Goal: Information Seeking & Learning: Learn about a topic

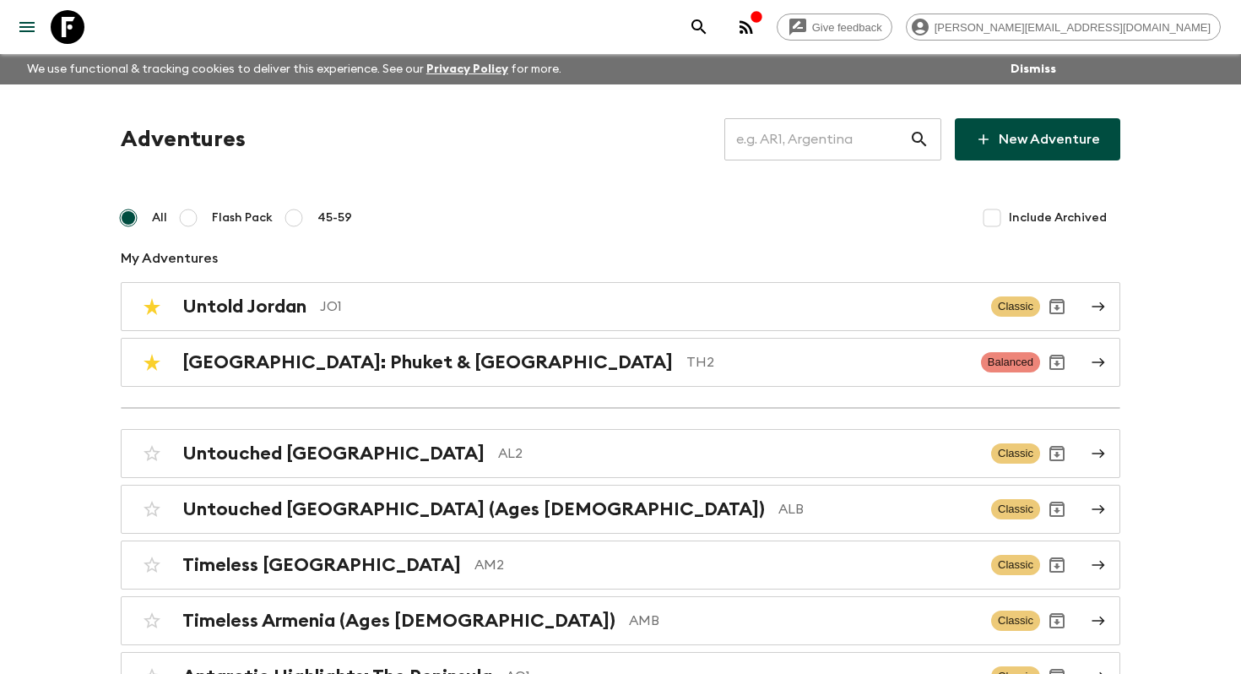
scroll to position [3179, 0]
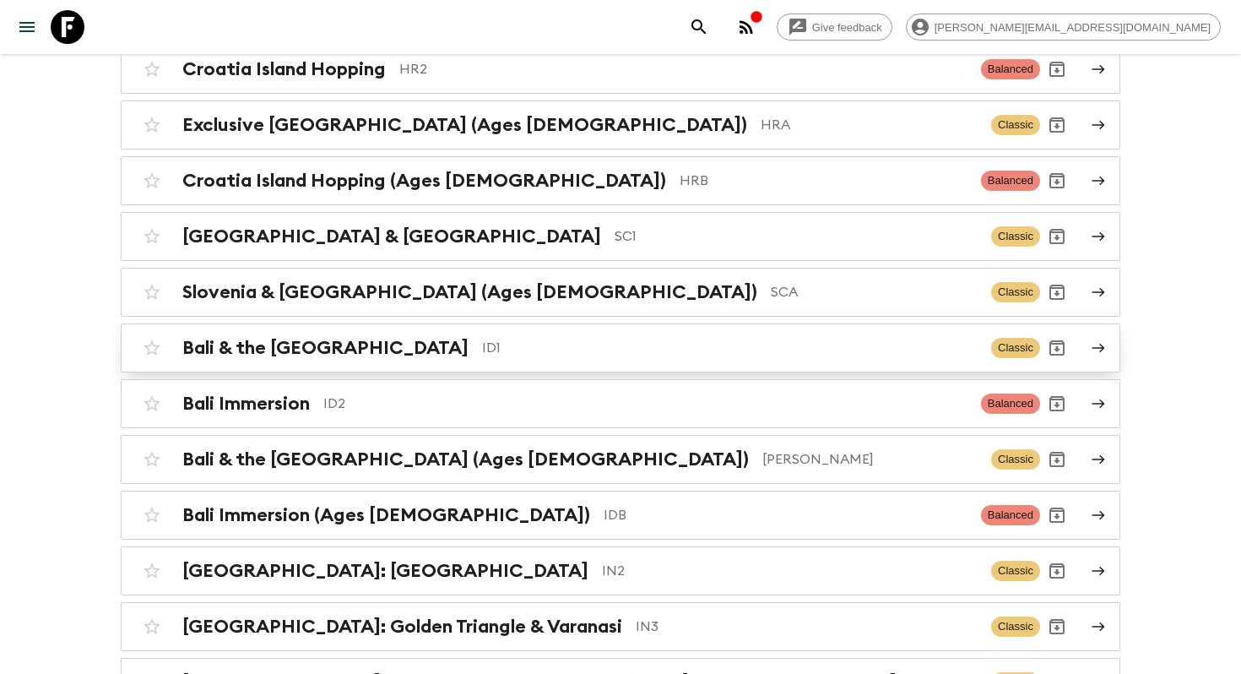
click at [482, 338] on p "ID1" at bounding box center [729, 348] width 495 height 20
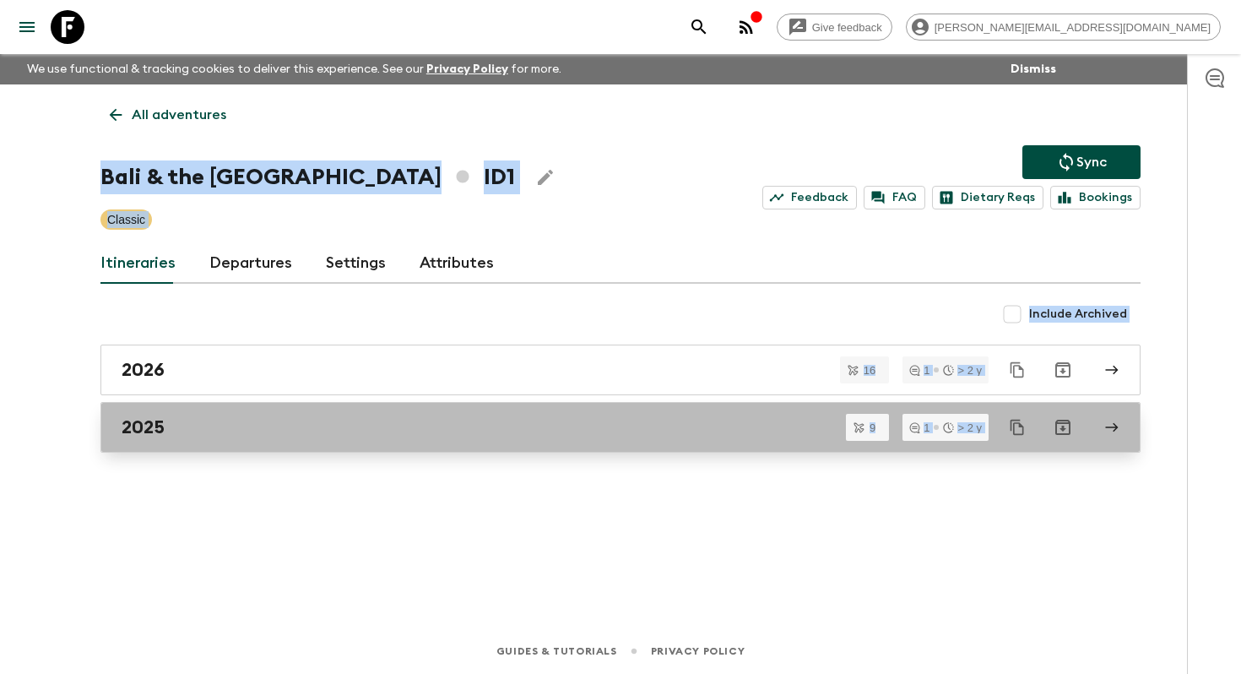
click at [218, 433] on div "2025" at bounding box center [605, 427] width 966 height 22
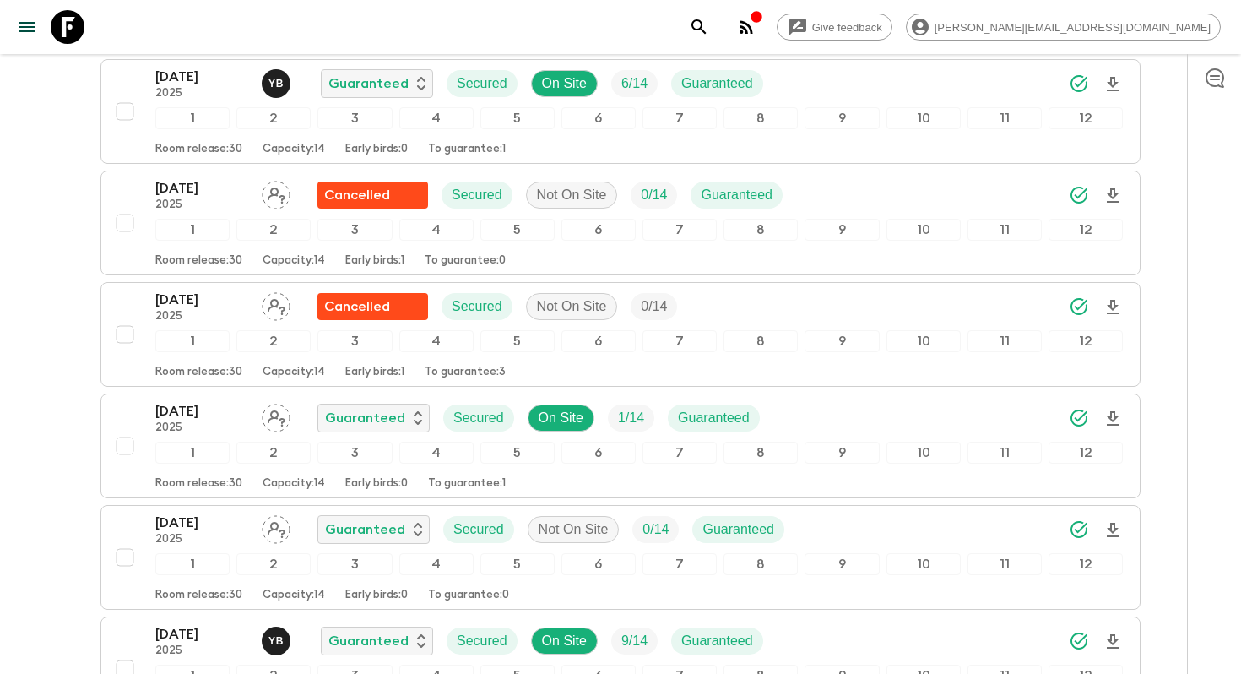
scroll to position [836, 0]
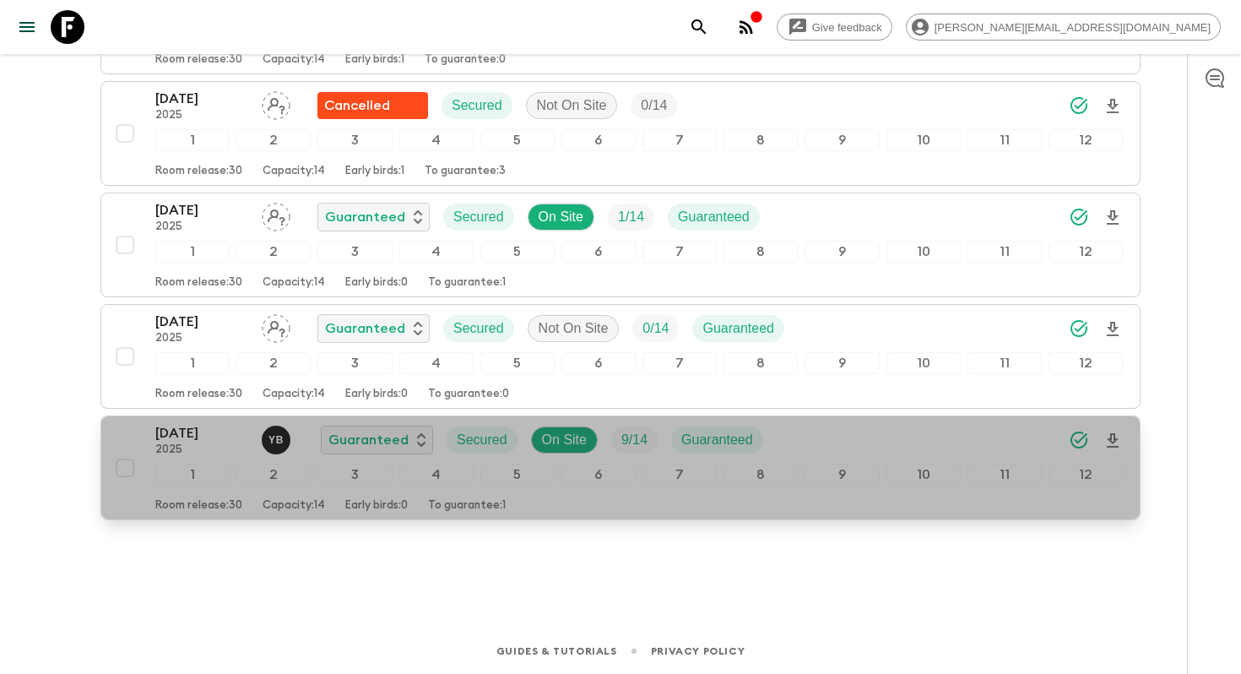
click at [214, 442] on p "29 Dec 2025" at bounding box center [201, 433] width 93 height 20
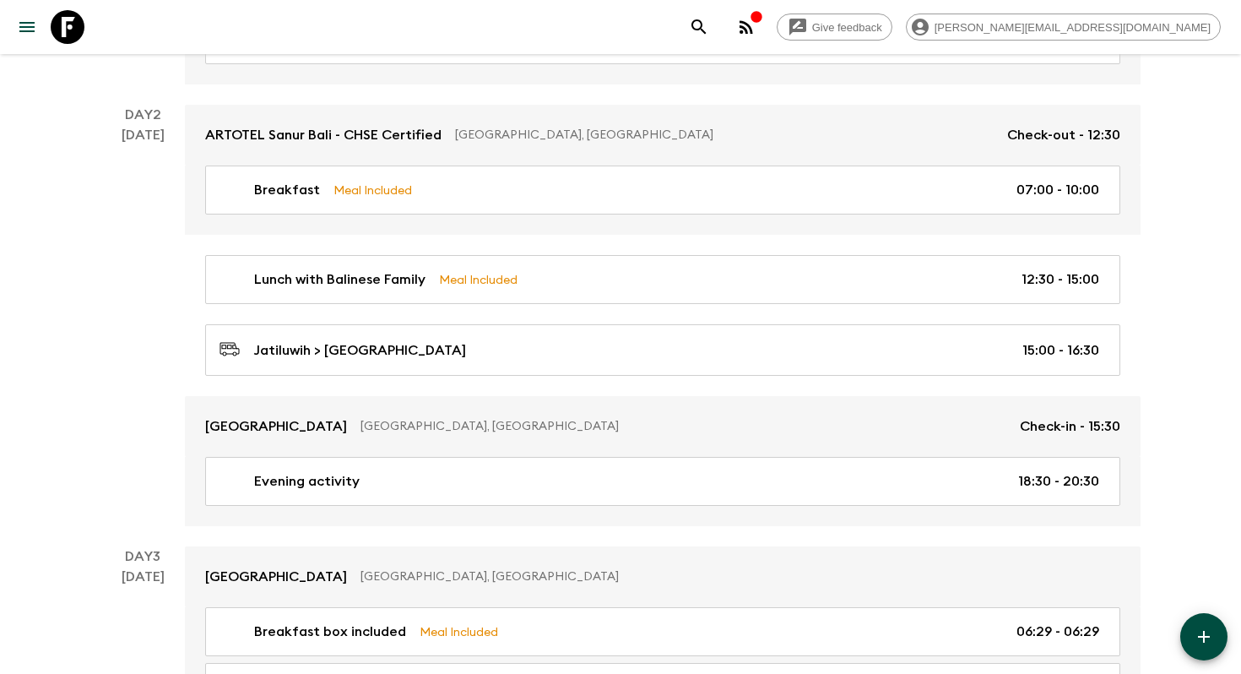
scroll to position [475, 0]
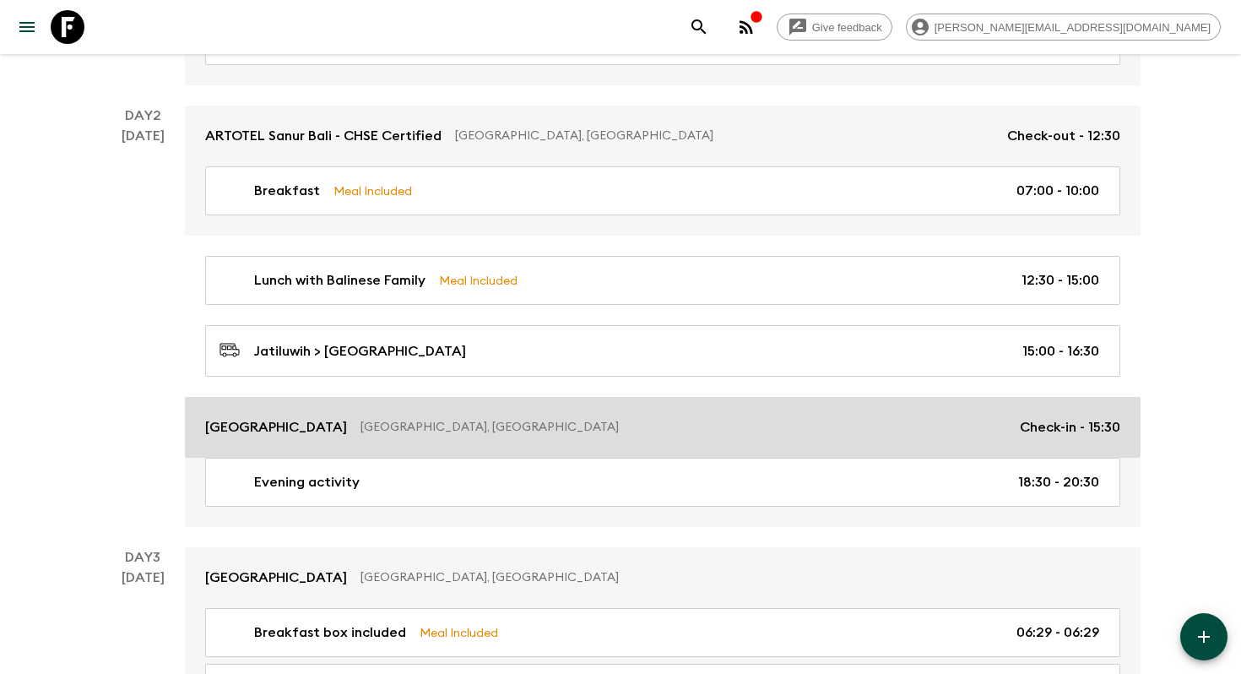
click at [339, 431] on p "Plataran Ubud Hotel & Resort" at bounding box center [276, 427] width 142 height 20
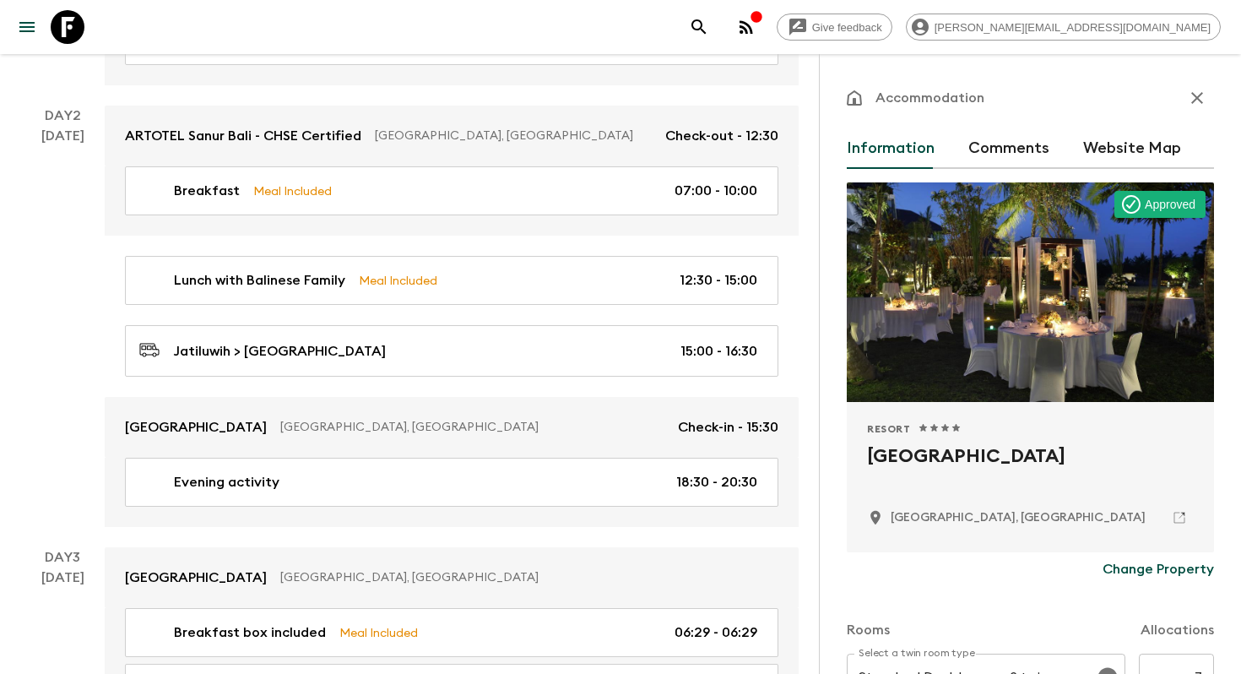
click at [956, 448] on h2 "Plataran Ubud Hotel & Resort" at bounding box center [1030, 469] width 327 height 54
copy div "Plataran Ubud Hotel & Resort"
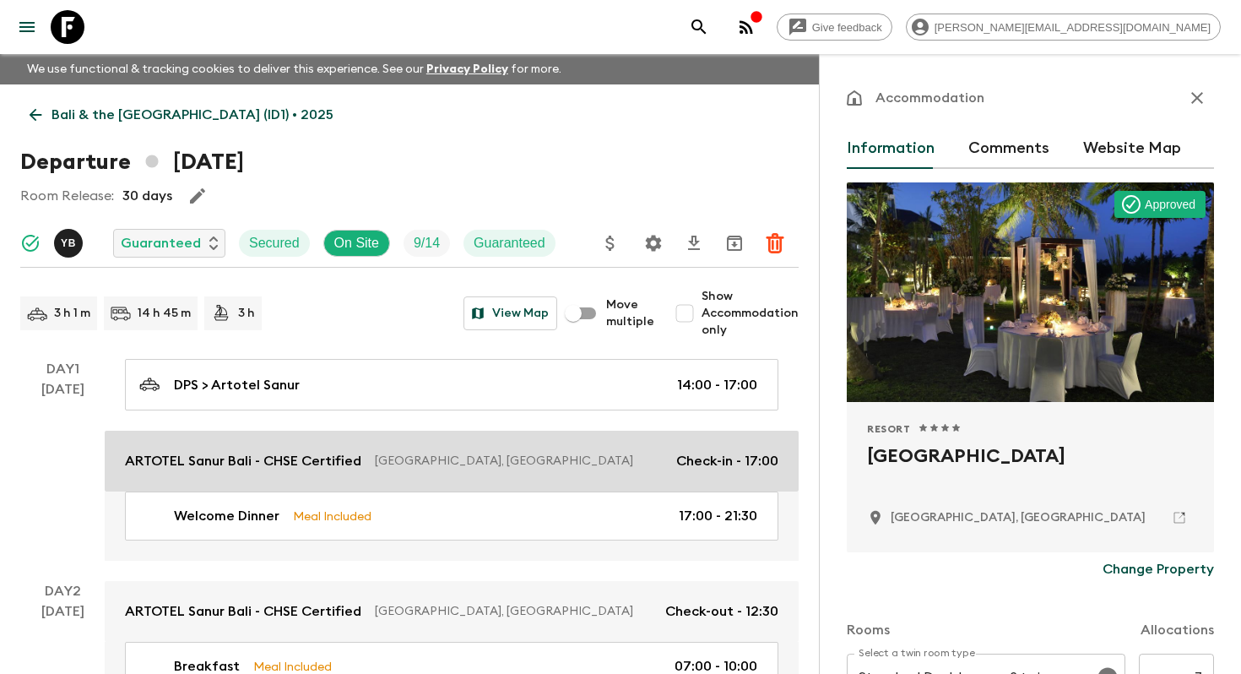
click at [301, 465] on p "ARTOTEL Sanur Bali - CHSE Certified" at bounding box center [243, 461] width 236 height 20
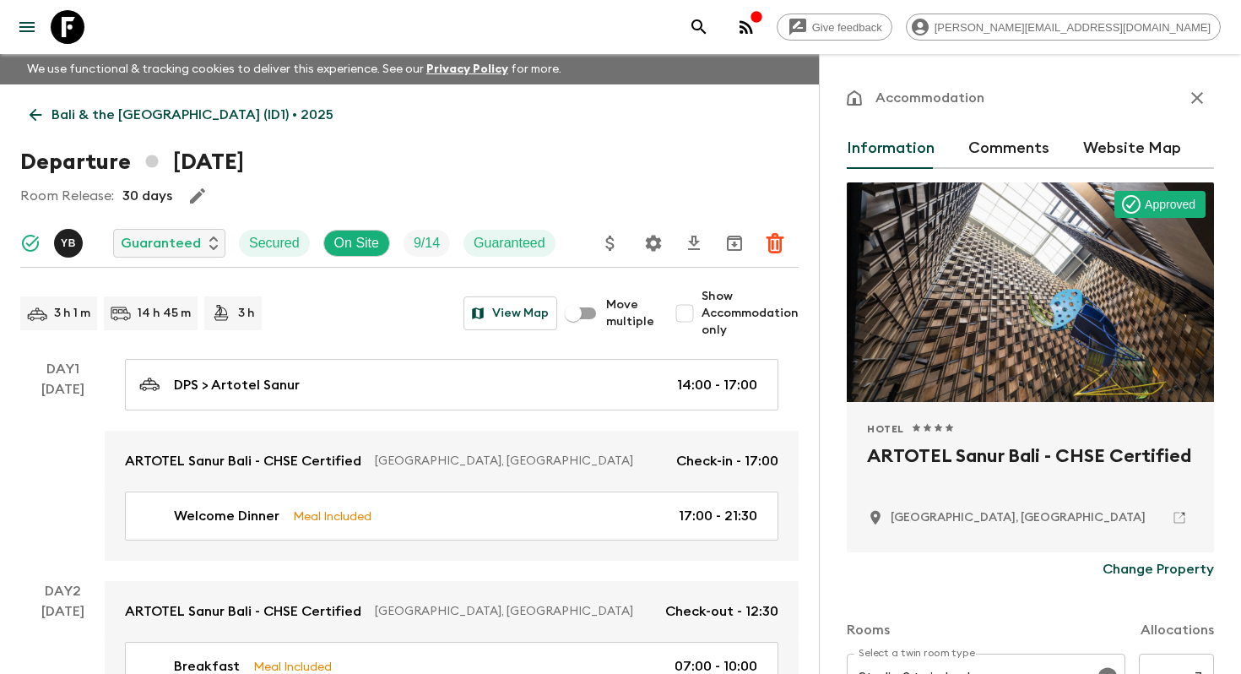
click at [963, 463] on h2 "ARTOTEL Sanur Bali - CHSE Certified" at bounding box center [1030, 469] width 327 height 54
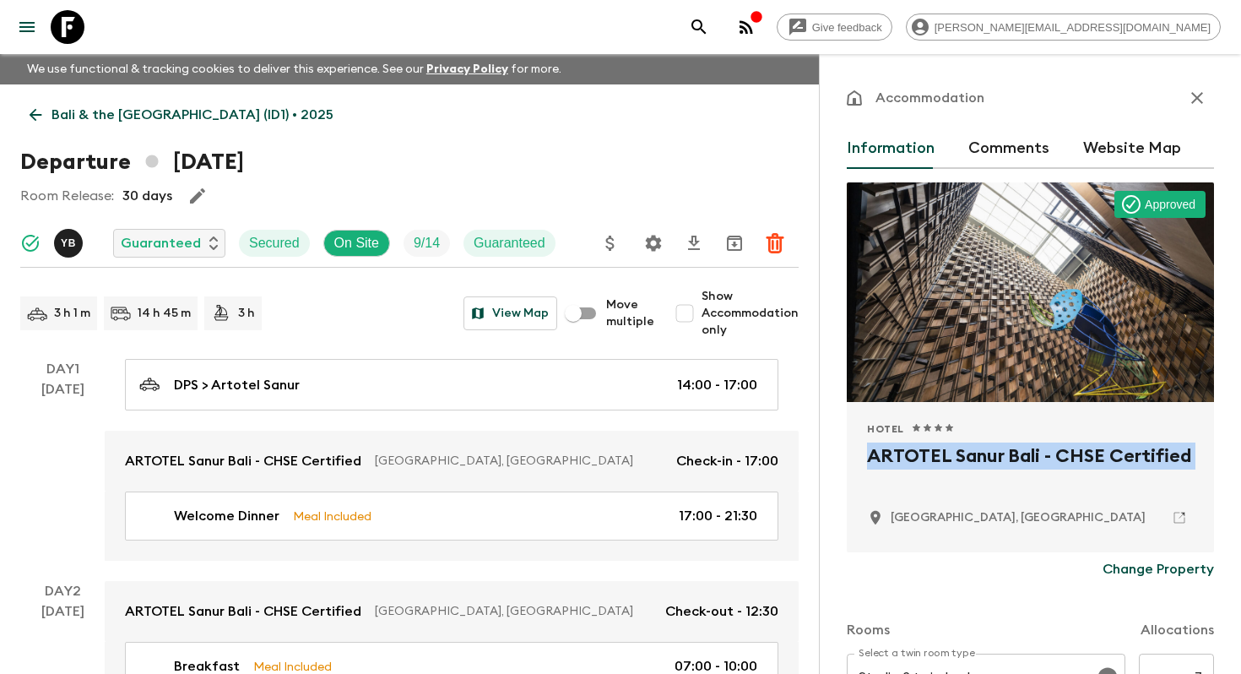
click at [963, 463] on h2 "ARTOTEL Sanur Bali - CHSE Certified" at bounding box center [1030, 469] width 327 height 54
copy div "ARTOTEL Sanur Bali - CHSE Certified"
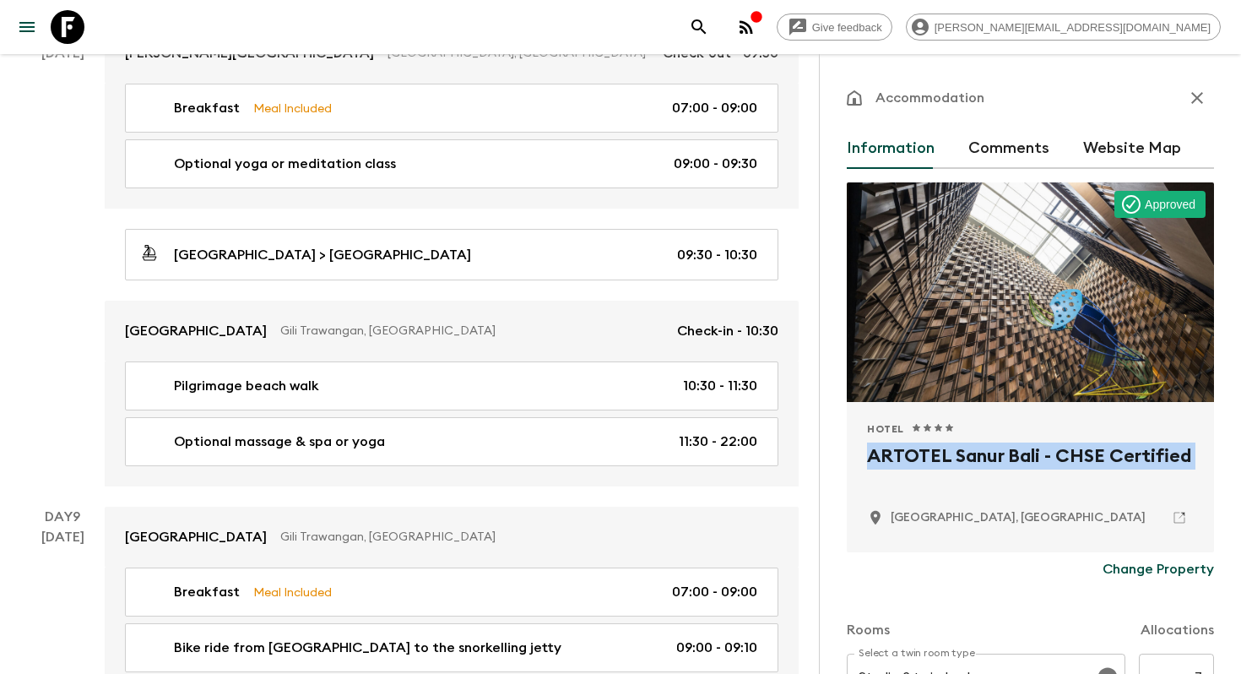
scroll to position [4754, 0]
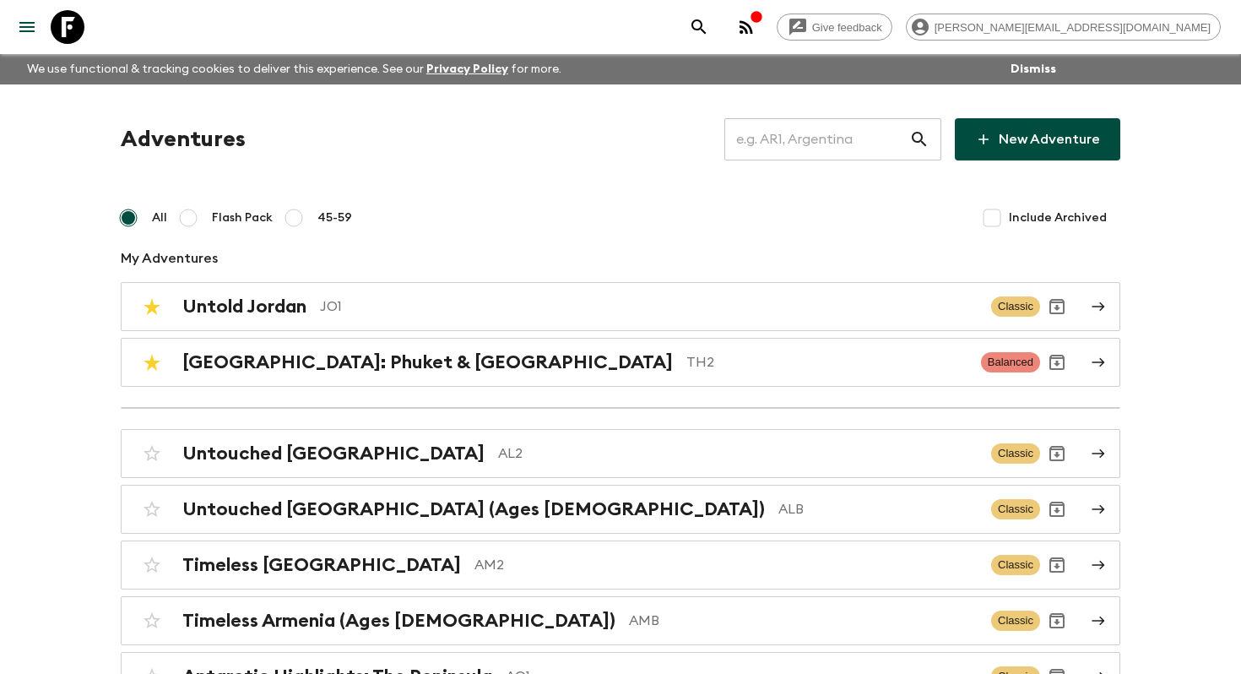
scroll to position [5742, 0]
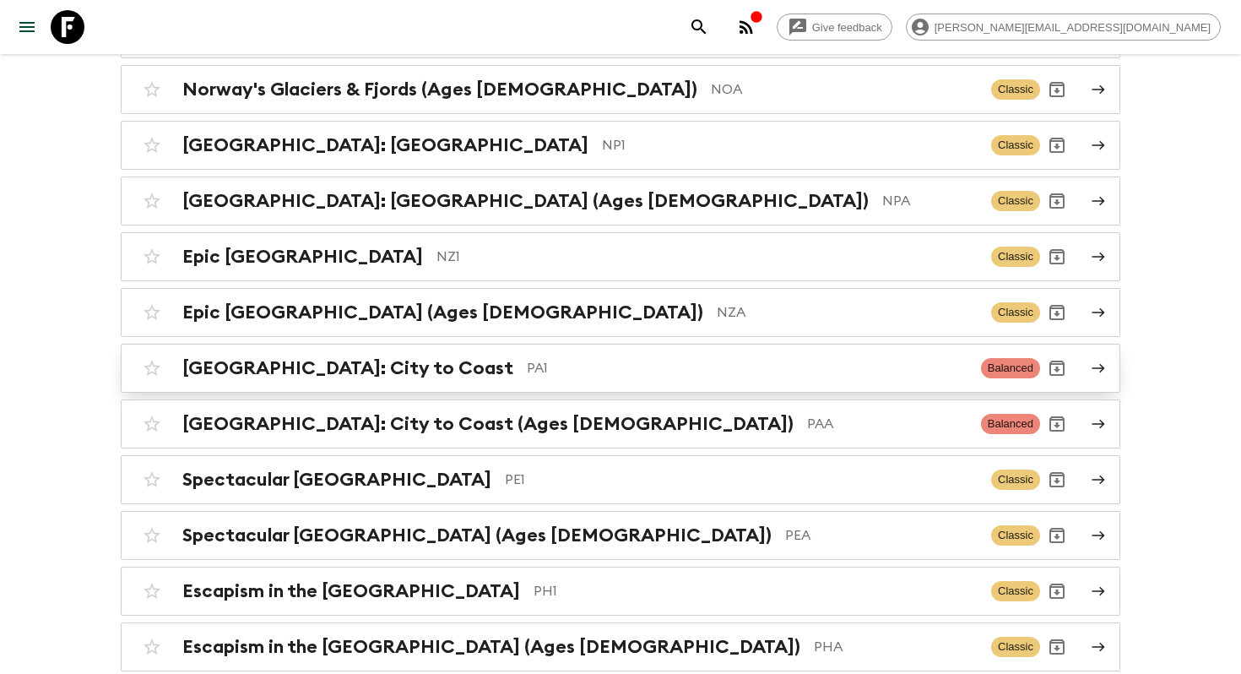
click at [527, 358] on p "PA1" at bounding box center [747, 368] width 441 height 20
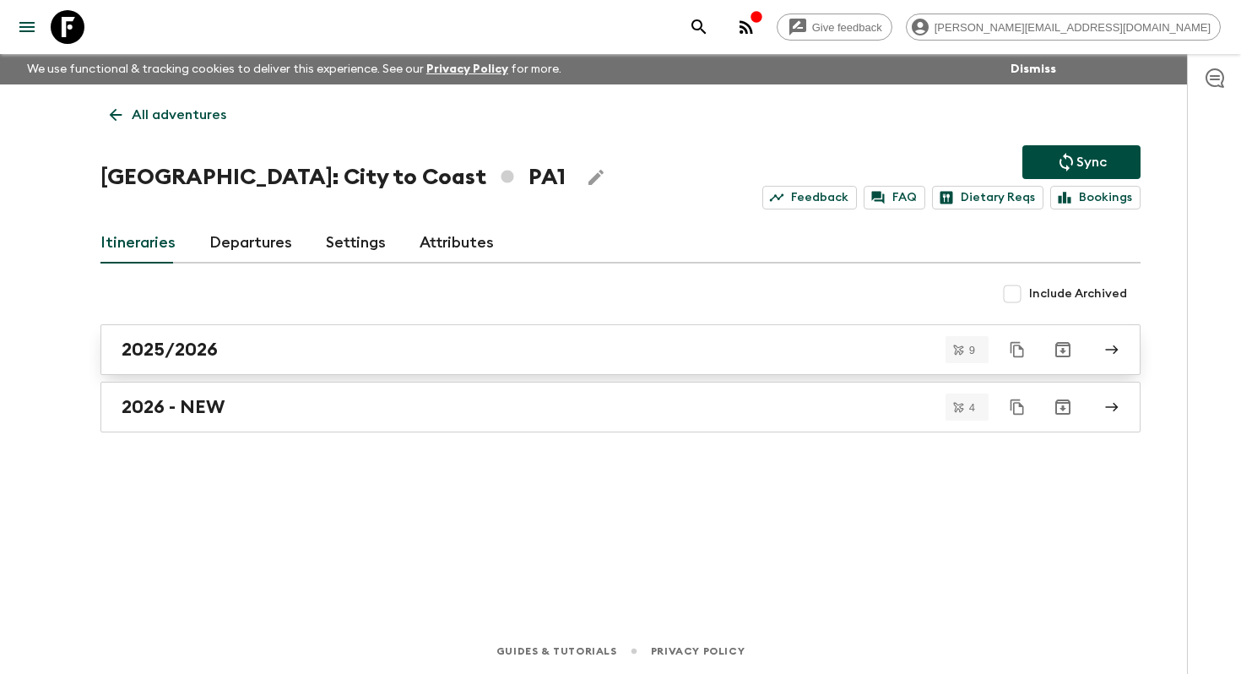
click at [265, 334] on link "2025/2026" at bounding box center [620, 349] width 1040 height 51
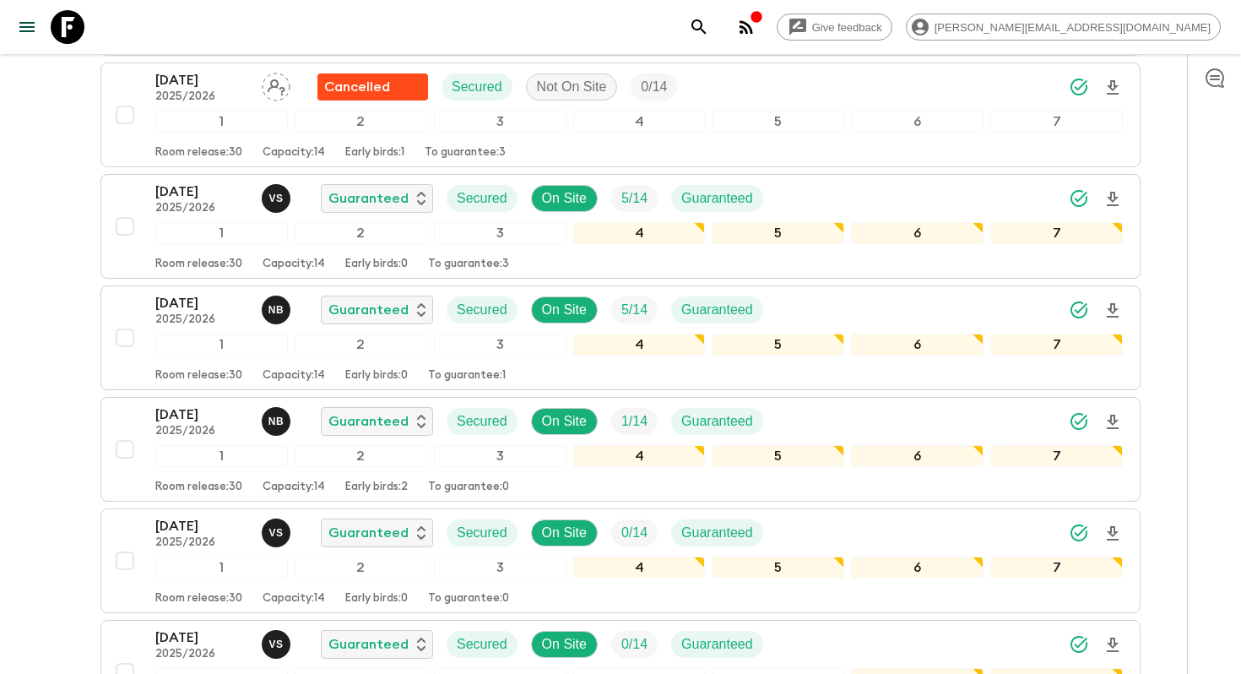
scroll to position [426, 0]
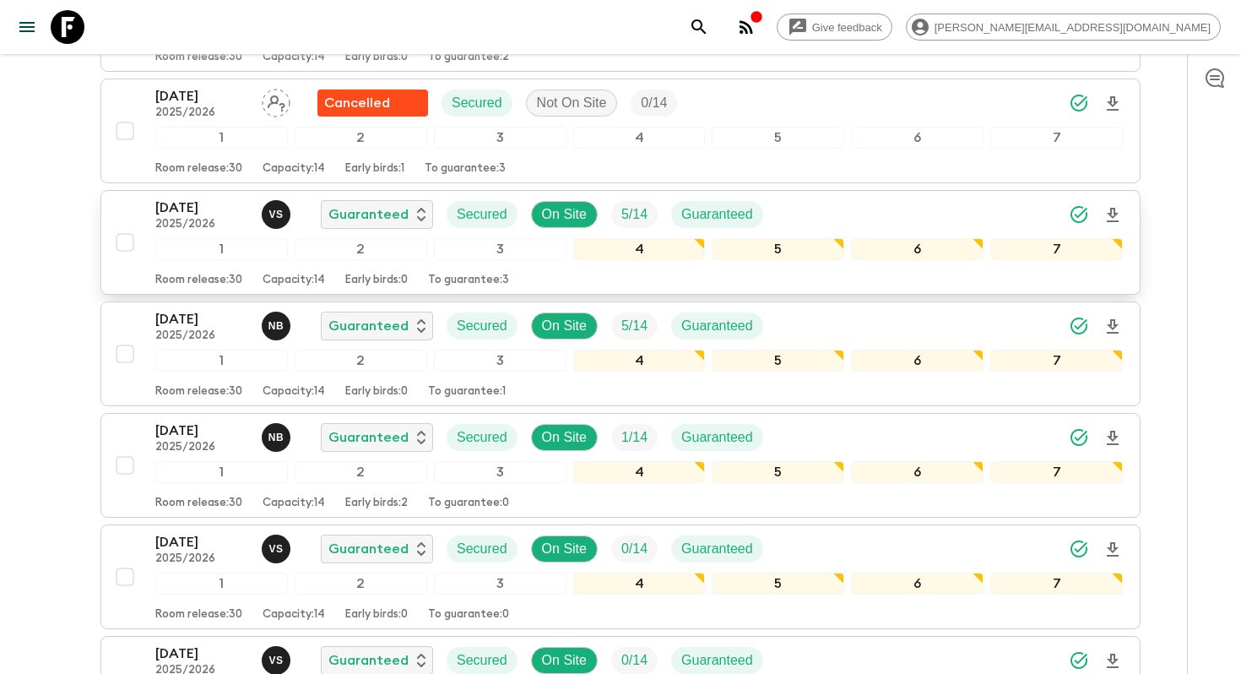
click at [204, 218] on p "2025/2026" at bounding box center [201, 225] width 93 height 14
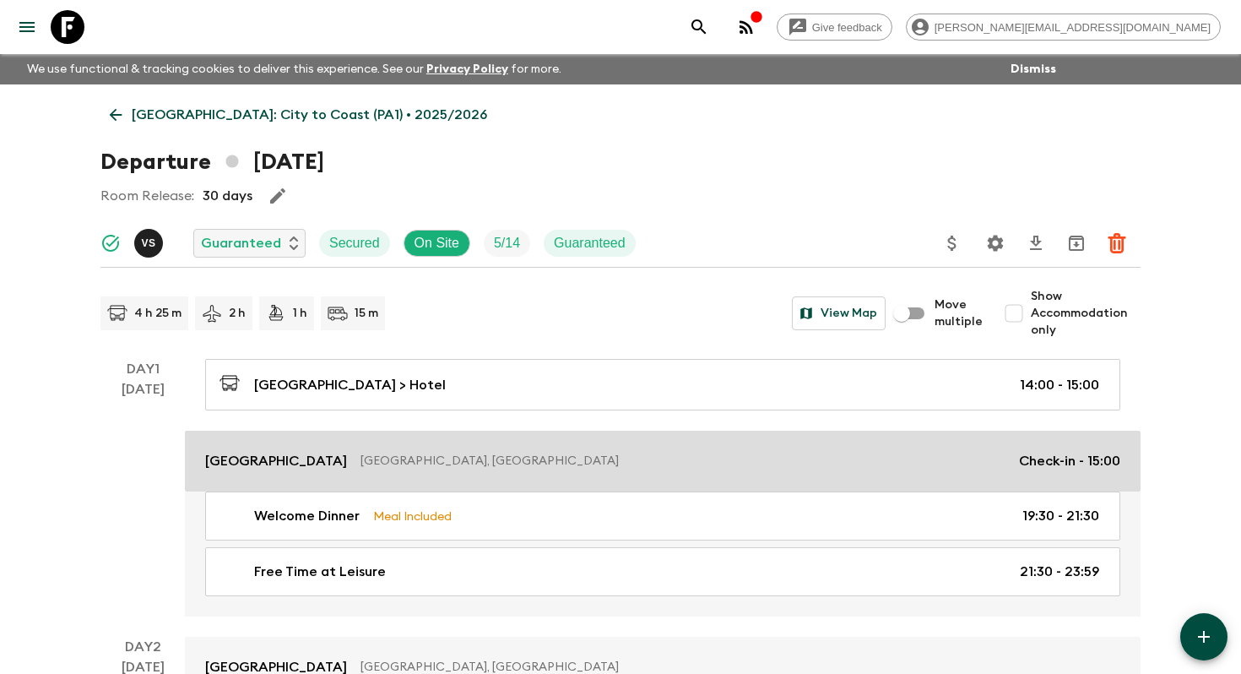
click at [311, 459] on p "Central Hotel Panama" at bounding box center [276, 461] width 142 height 20
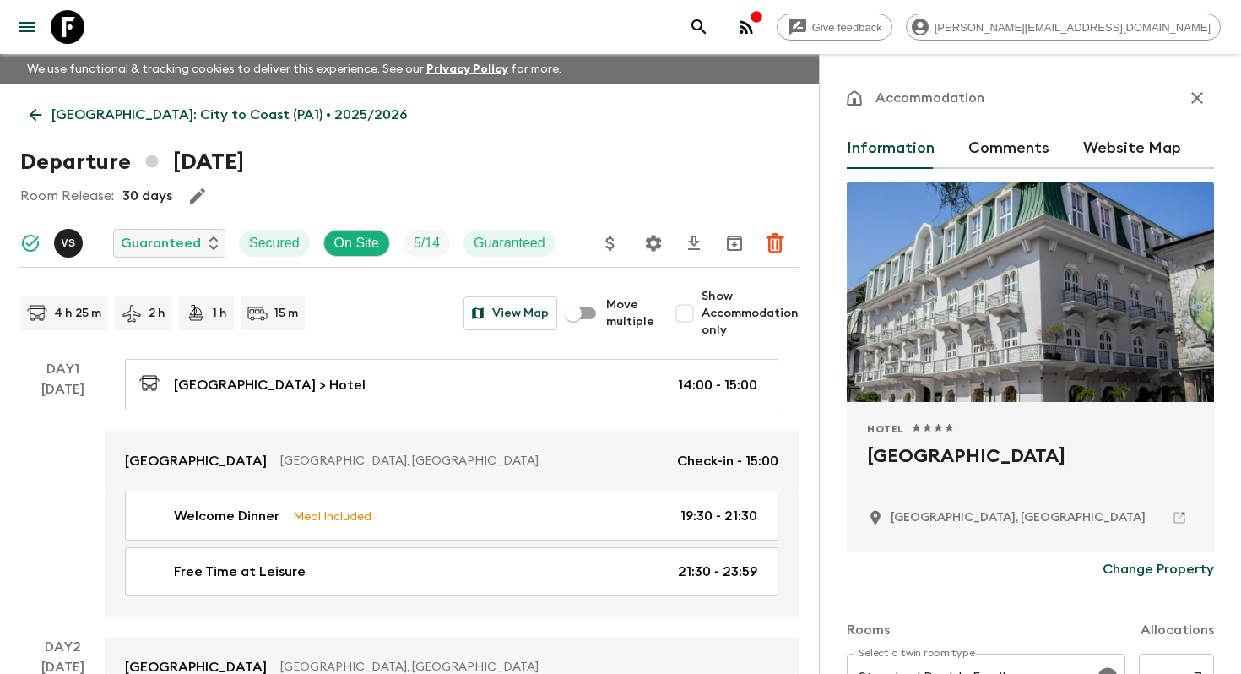
click at [972, 459] on h2 "Central Hotel Panama" at bounding box center [1030, 469] width 327 height 54
copy div "Central Hotel Panama"
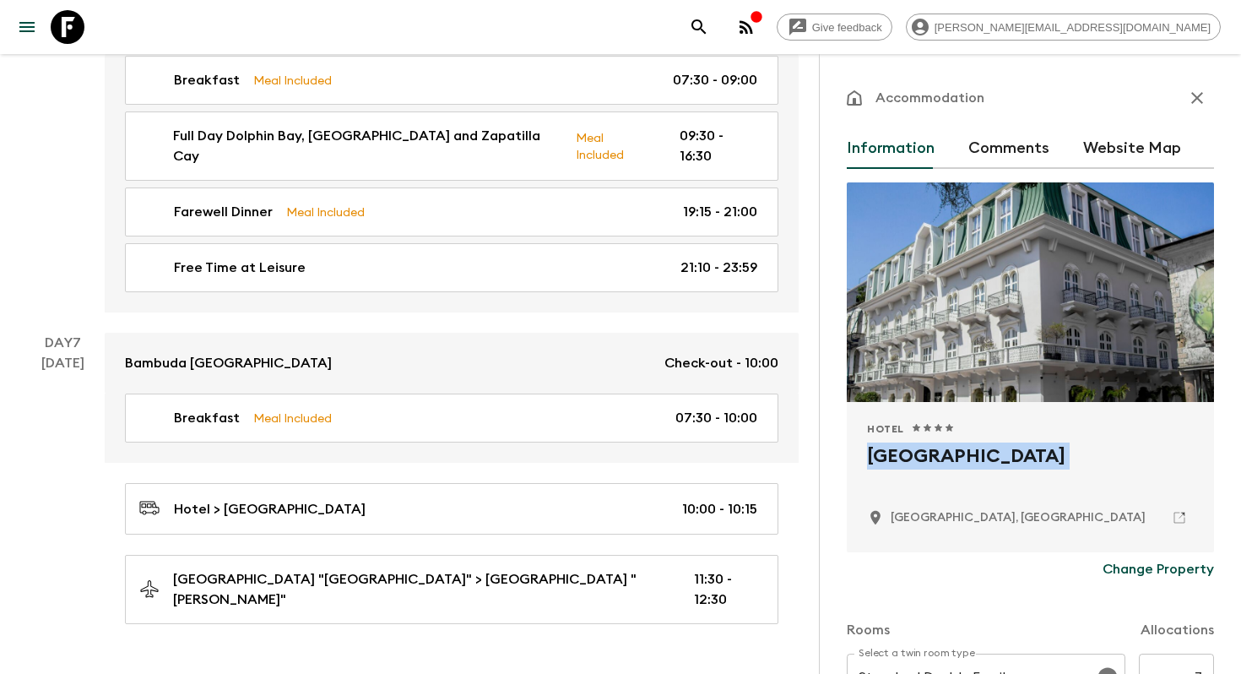
scroll to position [2350, 0]
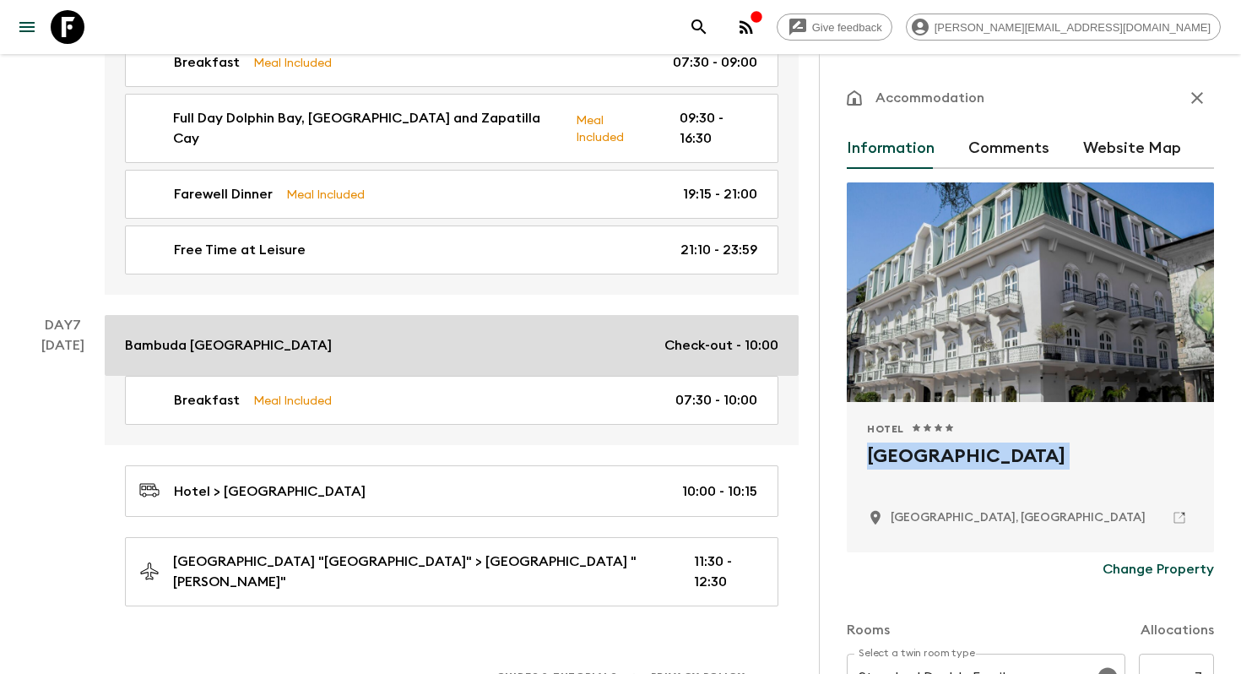
click at [244, 335] on p "Bambuda Bocas Town" at bounding box center [228, 345] width 207 height 20
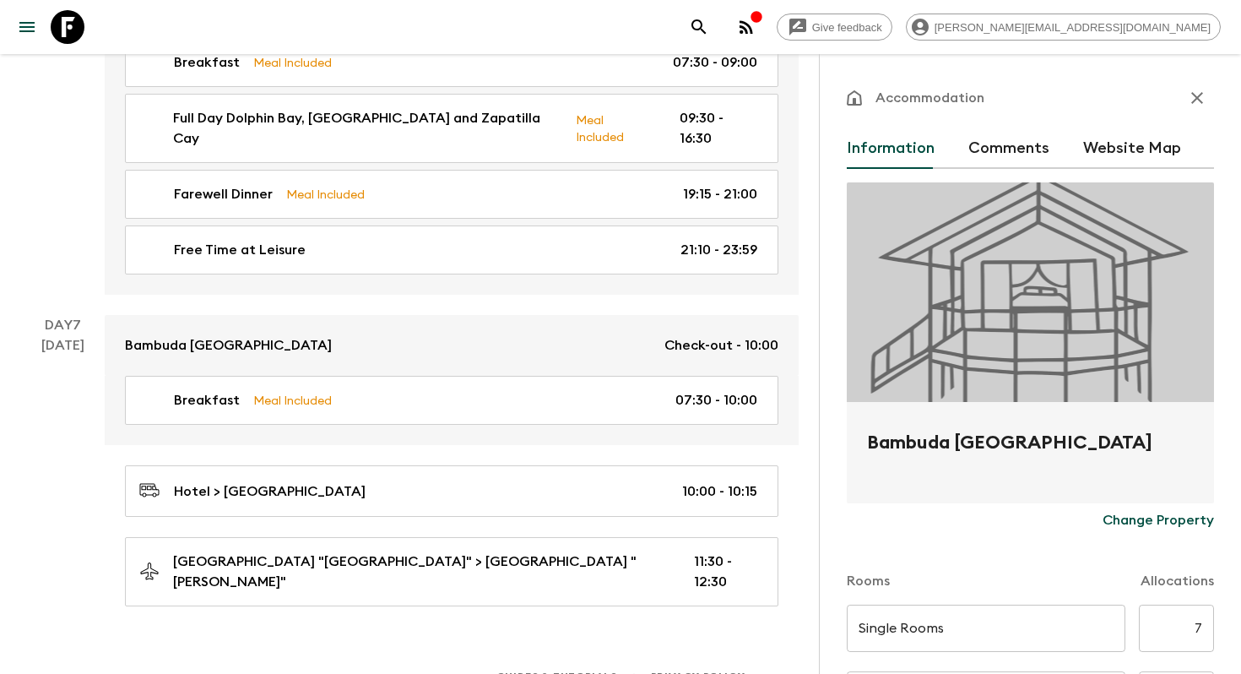
click at [935, 433] on h2 "Bambuda Bocas Town" at bounding box center [1030, 456] width 327 height 54
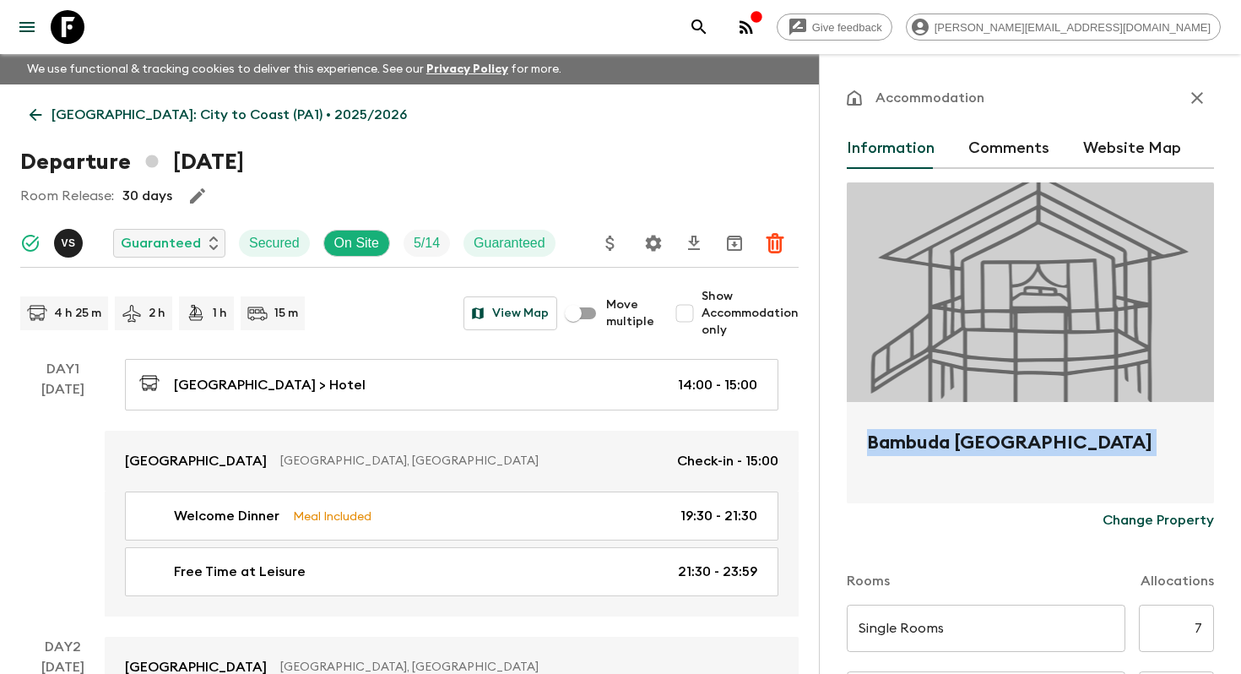
click at [1187, 99] on icon "button" at bounding box center [1197, 98] width 20 height 20
